Goal: Task Accomplishment & Management: Manage account settings

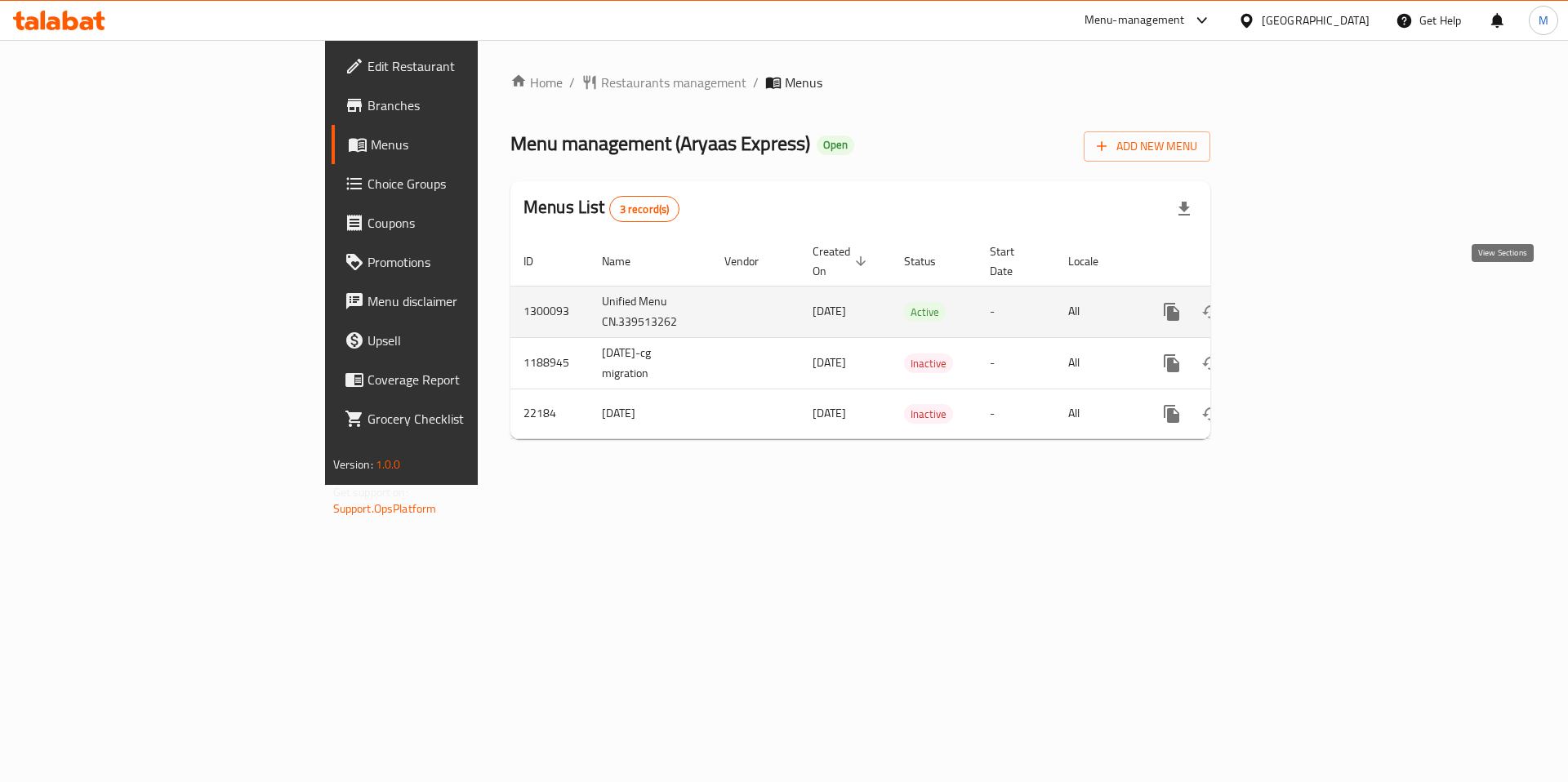
click at [1299, 302] on icon "enhanced table" at bounding box center [1289, 312] width 20 height 20
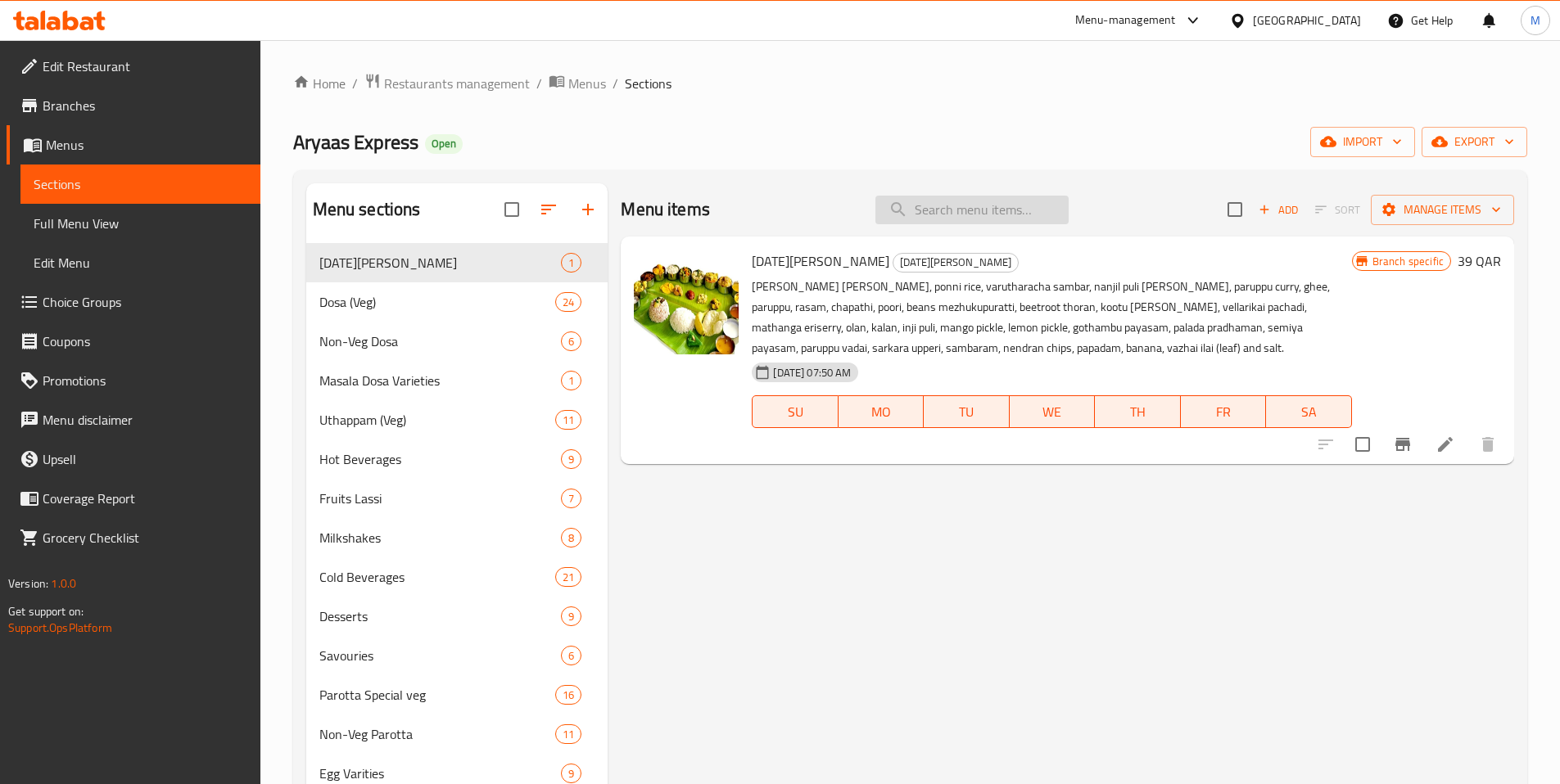
click at [940, 207] on input "search" at bounding box center [971, 210] width 193 height 29
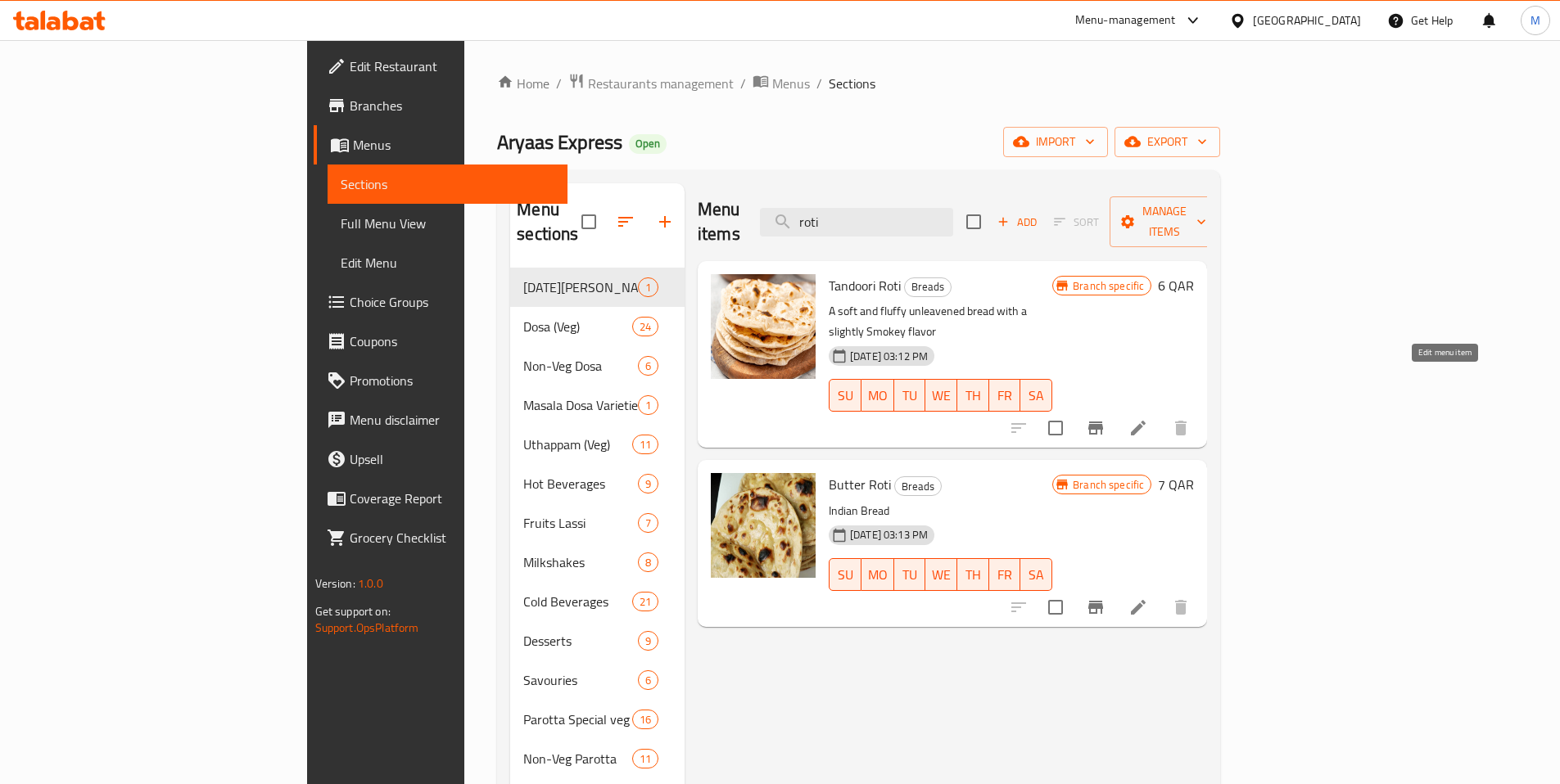
type input "roti"
click at [1146, 420] on icon at bounding box center [1138, 427] width 15 height 15
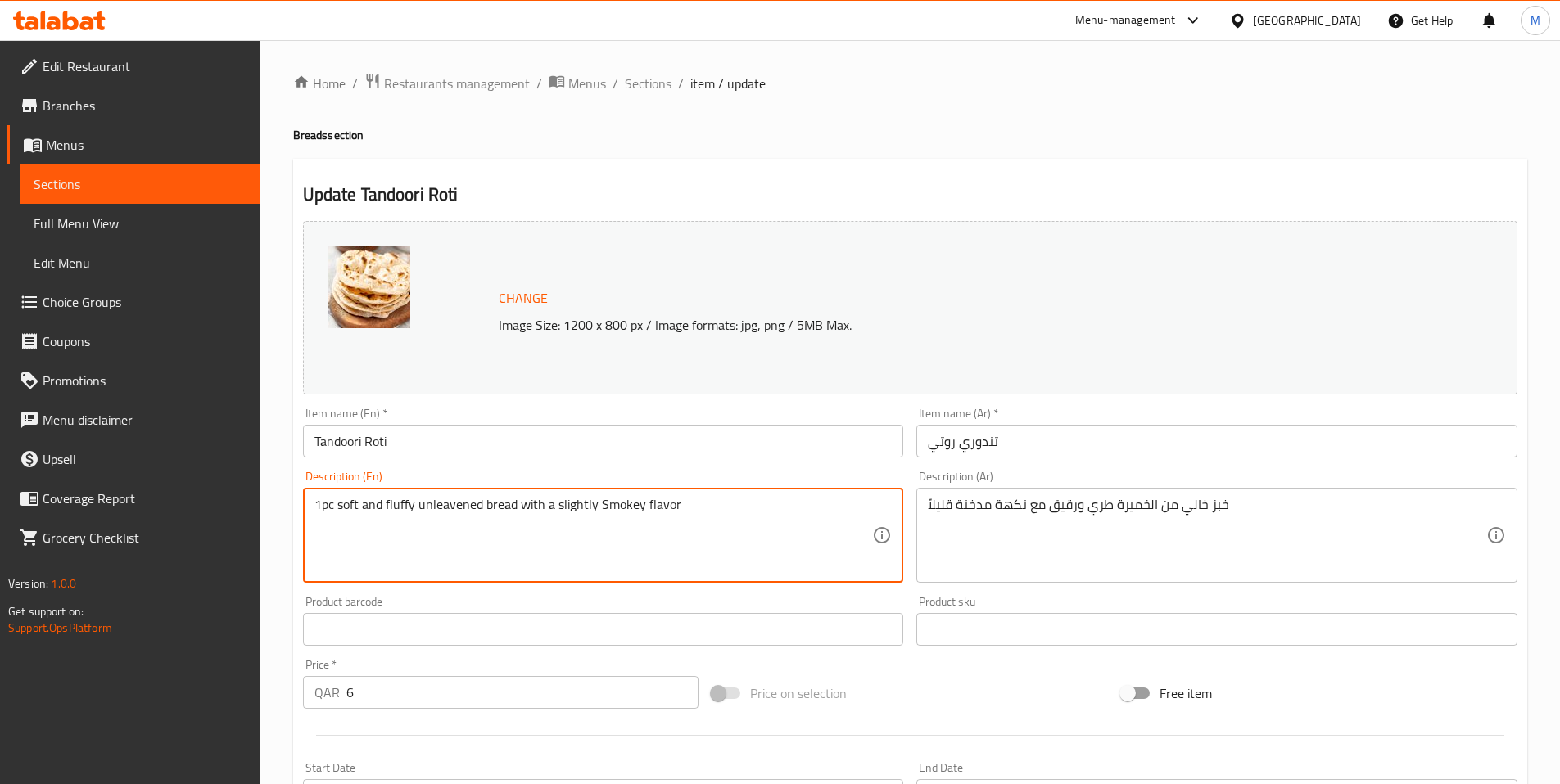
type textarea "1pc soft and fluffy unleavened bread with a slightly Smokey flavor"
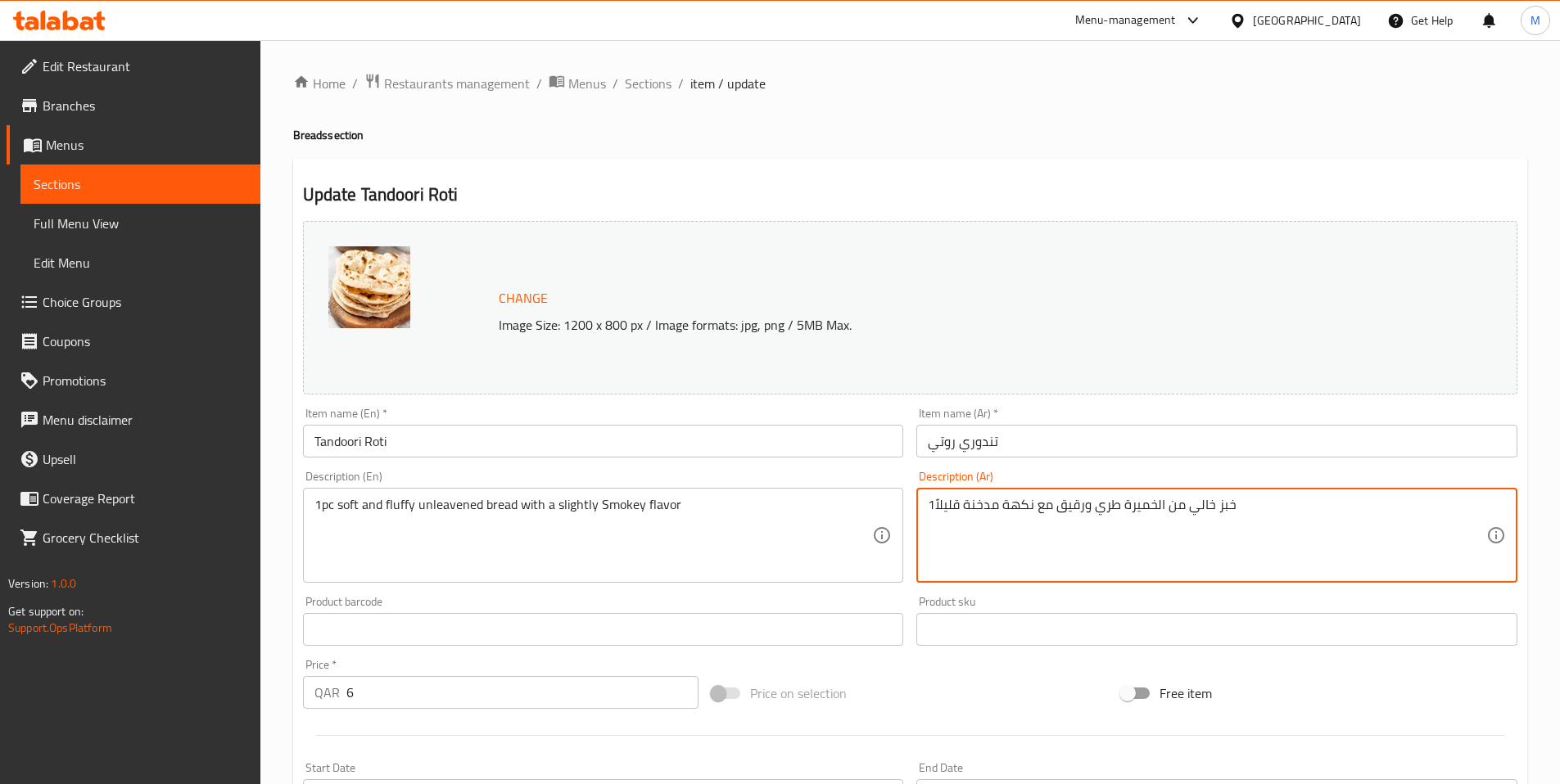
type textarea "خبز خالي من الخميرة طري ورقيق مع نكهة مدخنة قليلاً"
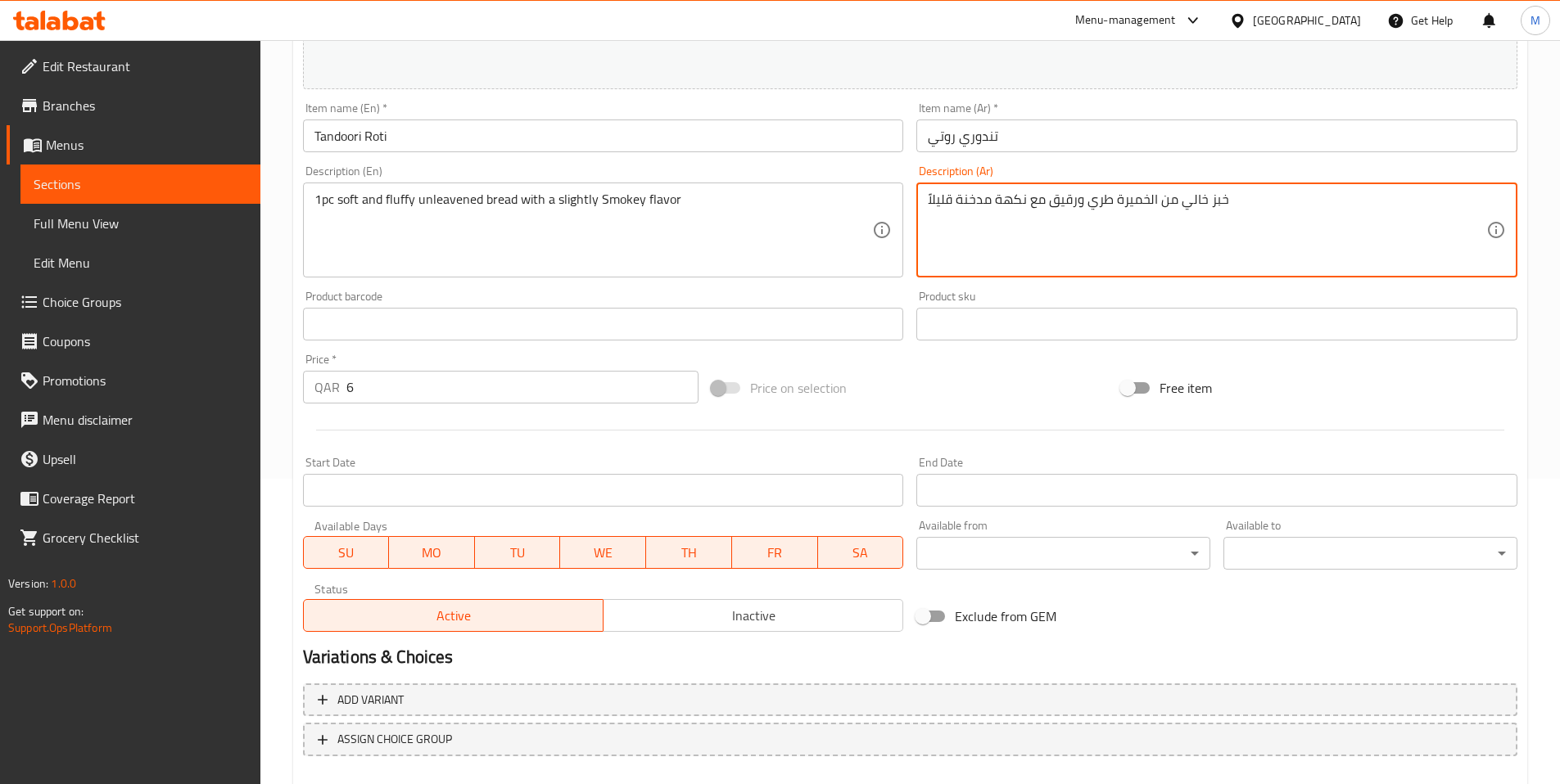
scroll to position [396, 0]
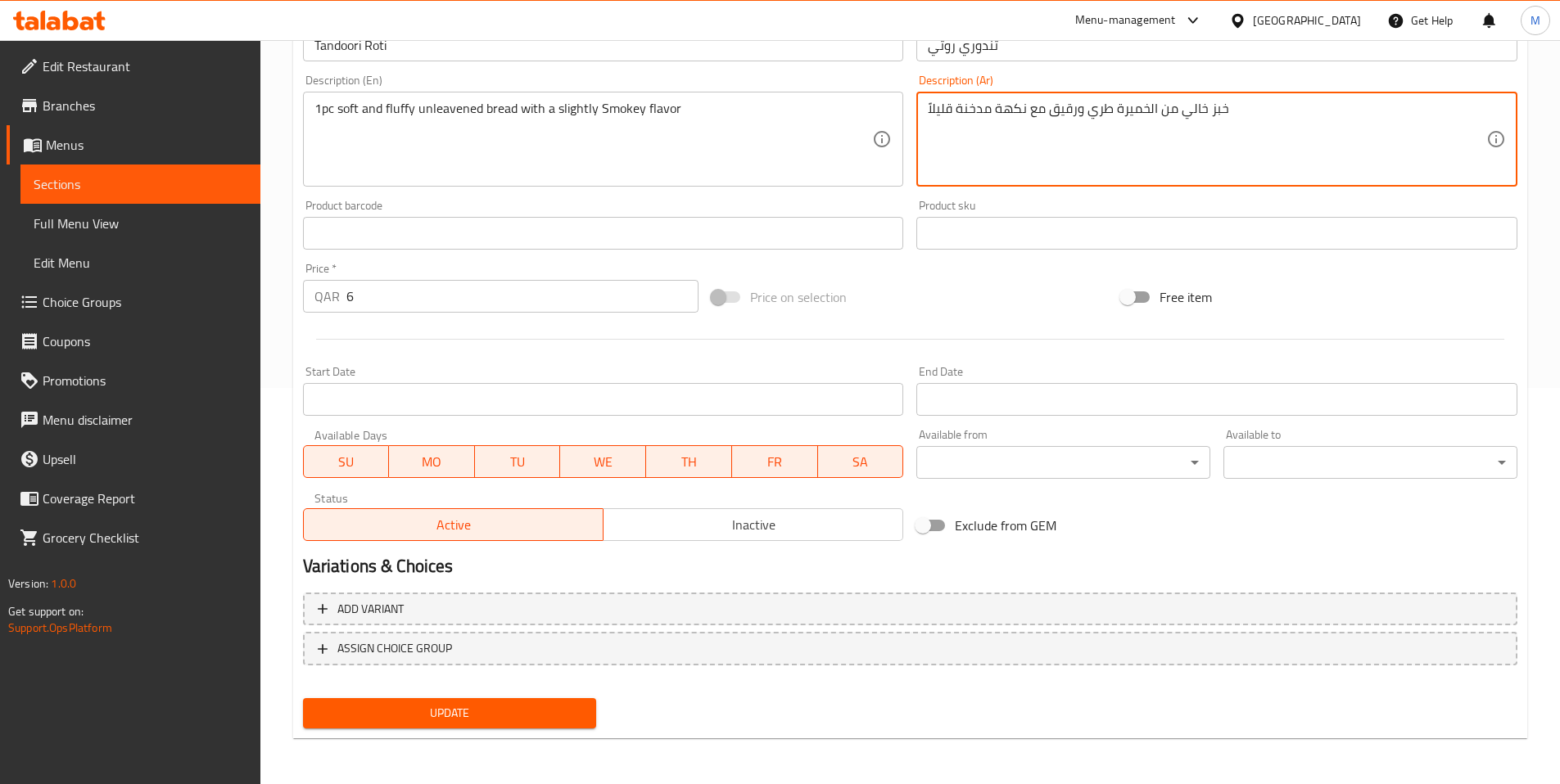
click at [503, 706] on span "Update" at bounding box center [450, 713] width 268 height 20
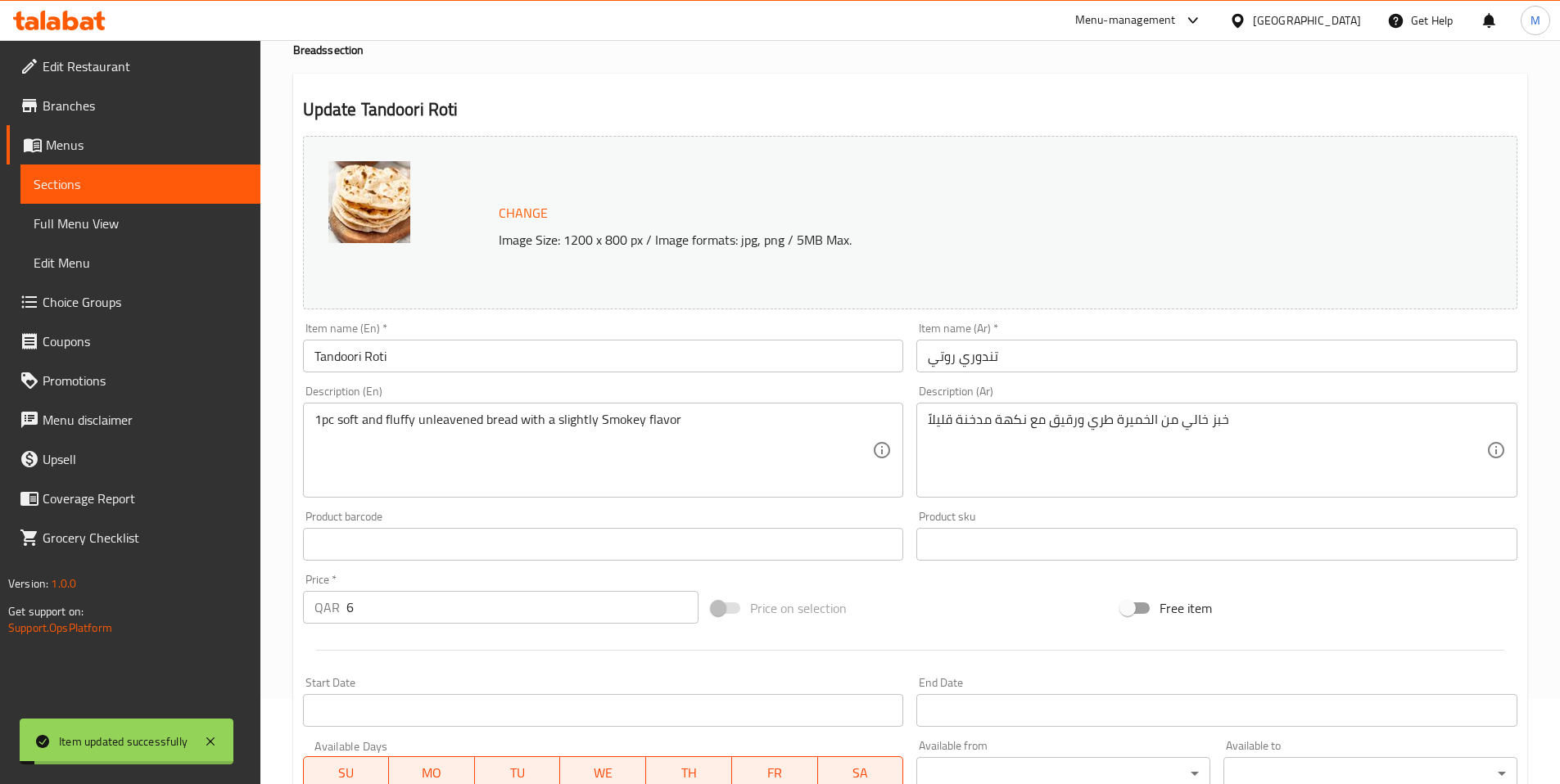
scroll to position [0, 0]
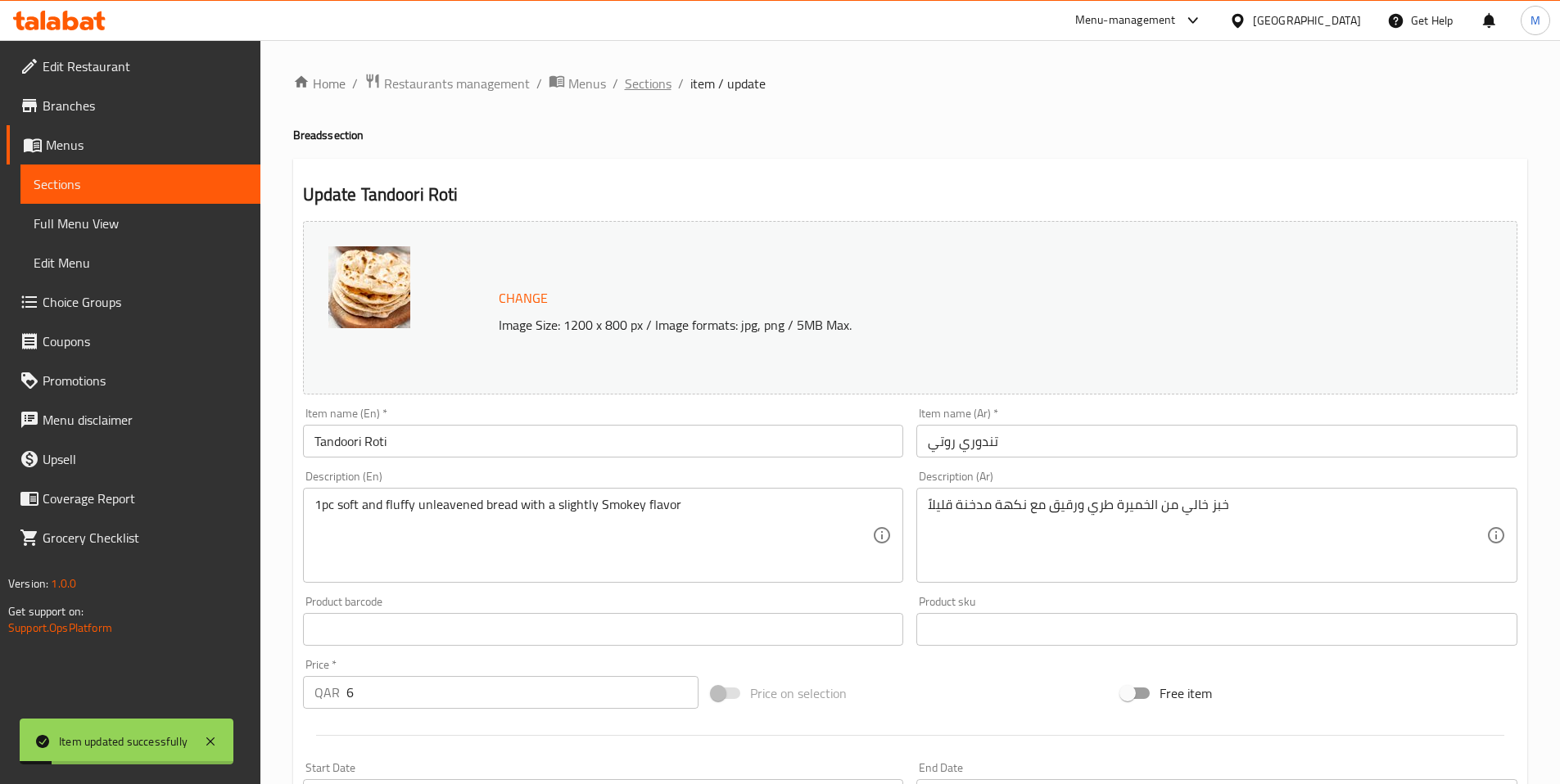
click at [652, 88] on span "Sections" at bounding box center [648, 84] width 47 height 20
